Goal: Navigation & Orientation: Go to known website

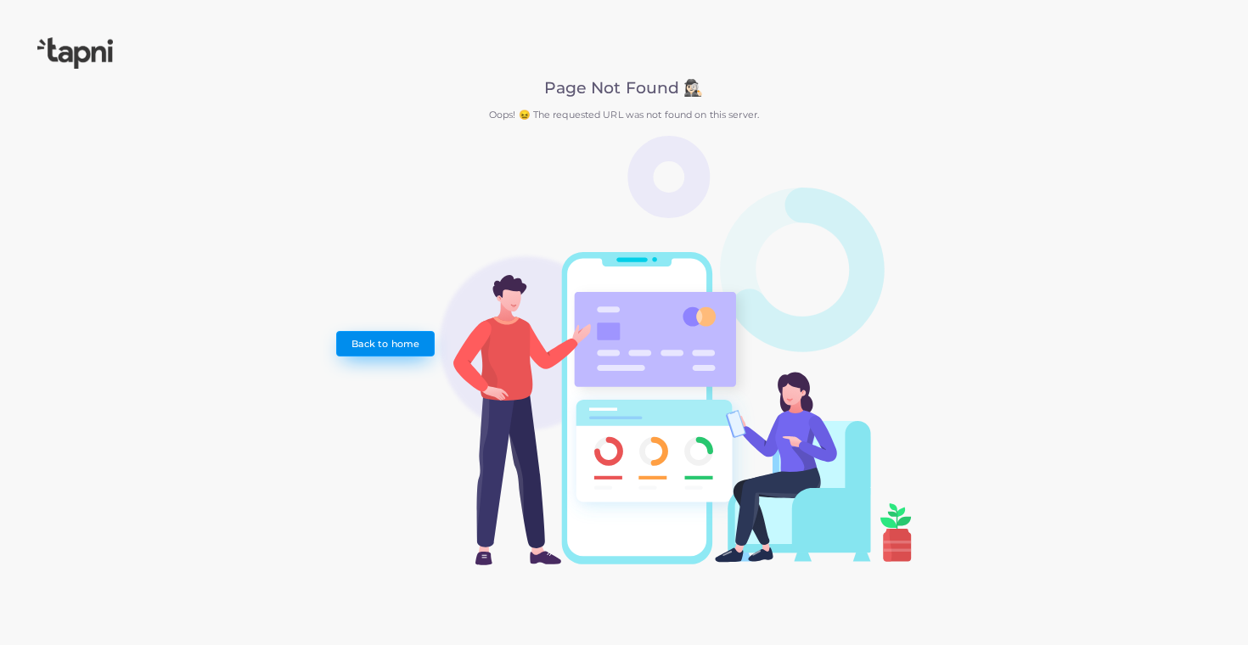
click at [392, 334] on link "Back to home" at bounding box center [385, 343] width 98 height 25
click at [375, 344] on link "Back to home" at bounding box center [385, 343] width 98 height 25
click at [393, 341] on link "Back to home" at bounding box center [385, 343] width 98 height 25
click at [96, 50] on img at bounding box center [75, 52] width 76 height 31
